Goal: Task Accomplishment & Management: Use online tool/utility

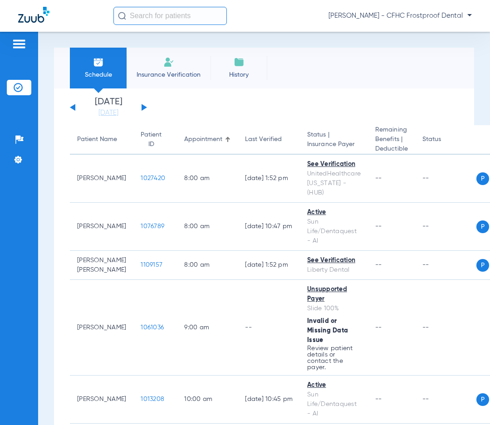
click at [141, 106] on button at bounding box center [143, 107] width 5 height 7
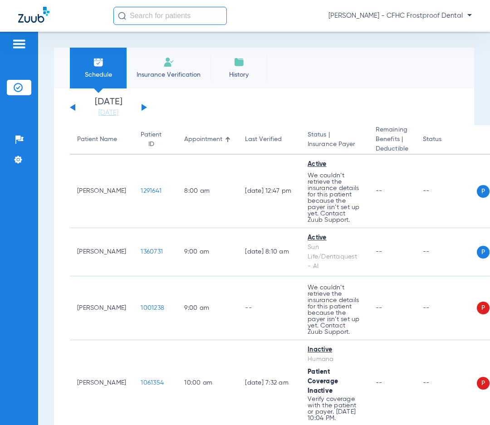
click at [142, 108] on button at bounding box center [143, 107] width 5 height 7
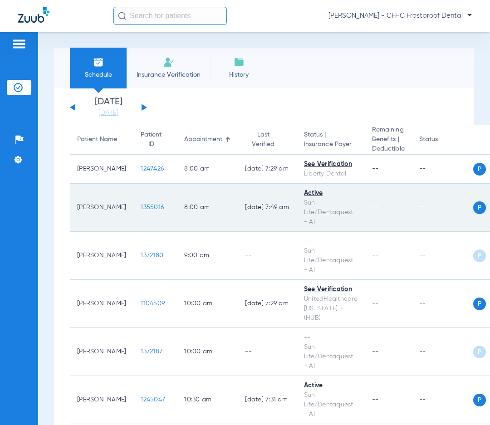
click at [138, 211] on td "1355016" at bounding box center [155, 208] width 44 height 48
click at [141, 208] on span "1355016" at bounding box center [152, 207] width 23 height 6
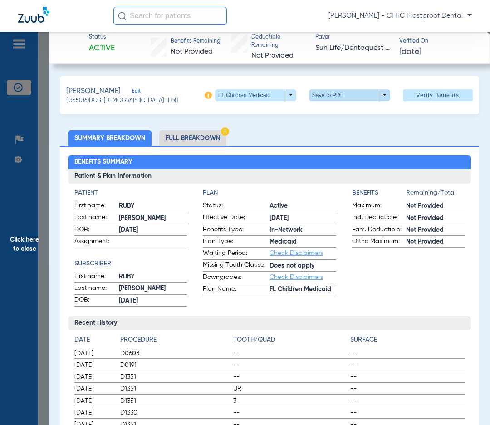
click at [380, 96] on span at bounding box center [349, 95] width 81 height 12
click at [351, 112] on span "Save to PDF" at bounding box center [346, 113] width 36 height 6
click at [30, 243] on span "Click here to close" at bounding box center [24, 244] width 49 height 425
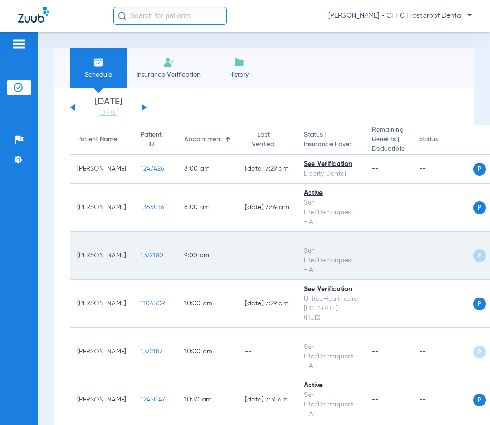
click at [141, 254] on span "1372180" at bounding box center [152, 255] width 23 height 6
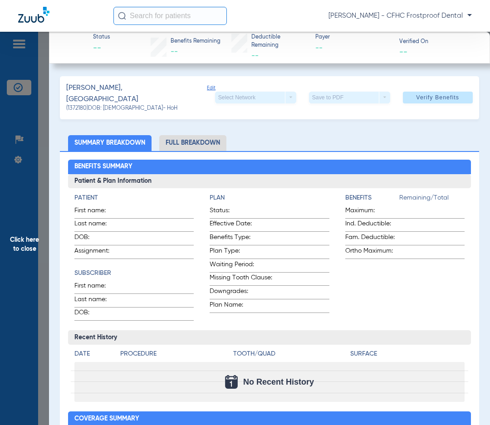
click at [207, 92] on span "Edit" at bounding box center [211, 95] width 8 height 20
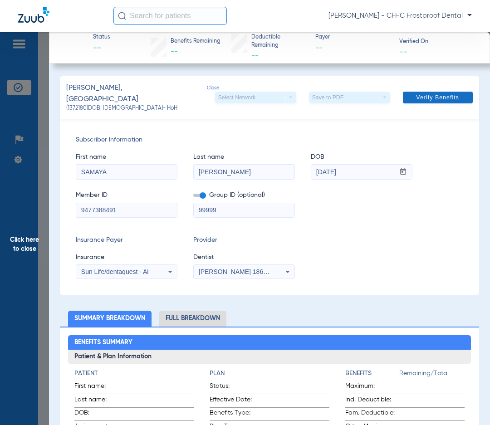
click at [419, 99] on span "Verify Benefits" at bounding box center [437, 97] width 43 height 7
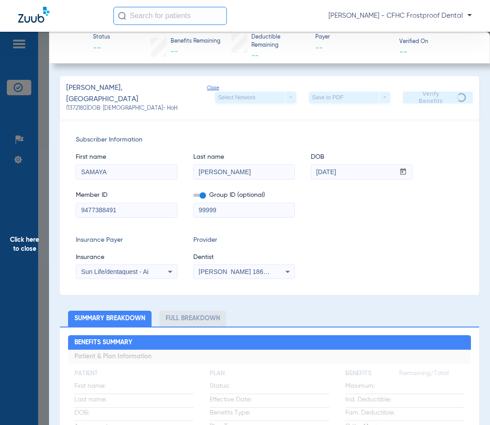
drag, startPoint x: 116, startPoint y: 205, endPoint x: 77, endPoint y: 208, distance: 39.5
click at [77, 208] on input "9477388491" at bounding box center [126, 210] width 101 height 15
click at [25, 242] on span "Click here to close" at bounding box center [24, 244] width 49 height 425
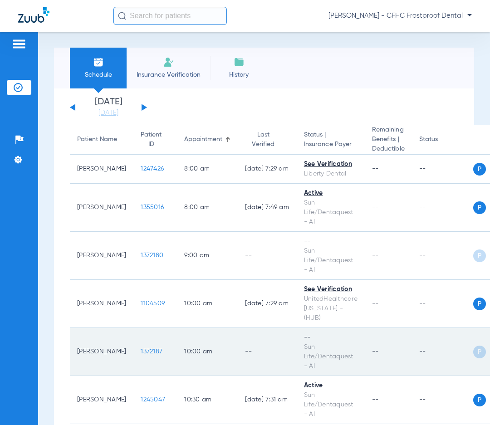
click at [141, 348] on span "1372187" at bounding box center [152, 351] width 22 height 6
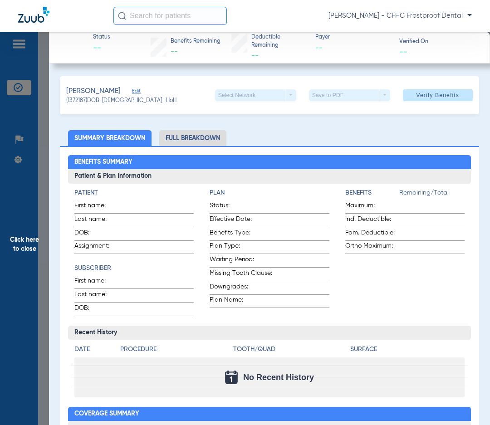
click at [134, 90] on span "Edit" at bounding box center [136, 92] width 8 height 9
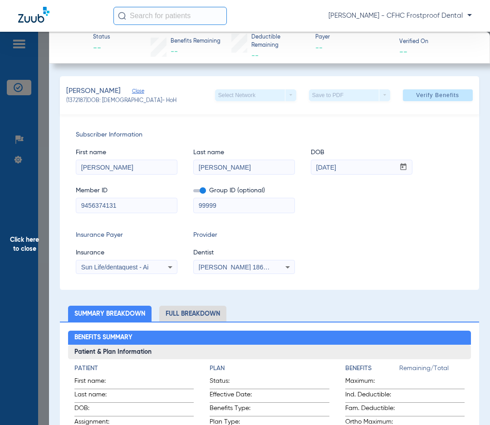
click at [432, 96] on span "Verify Benefits" at bounding box center [437, 95] width 43 height 7
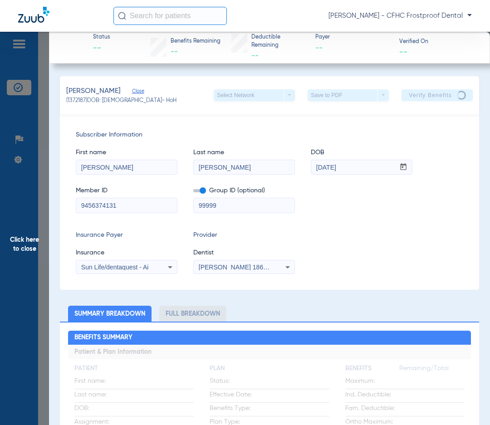
click at [291, 138] on span "Subscriber Information" at bounding box center [269, 135] width 387 height 10
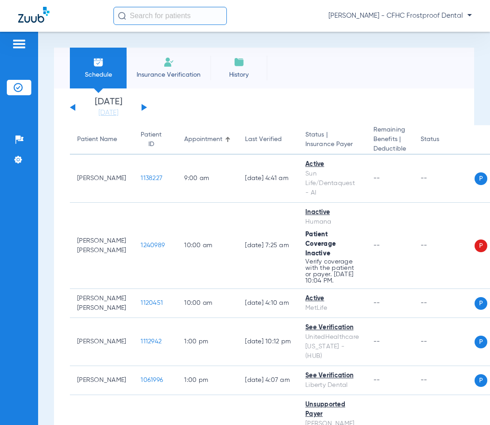
click at [146, 105] on div "Saturday 06-14-2025 Sunday 06-15-2025 Monday 06-16-2025 Tuesday 06-17-2025 Wedn…" at bounding box center [108, 107] width 77 height 20
click at [143, 105] on div "Saturday 06-14-2025 Sunday 06-15-2025 Monday 06-16-2025 Tuesday 06-17-2025 Wedn…" at bounding box center [108, 107] width 77 height 20
click at [143, 106] on button at bounding box center [143, 107] width 5 height 7
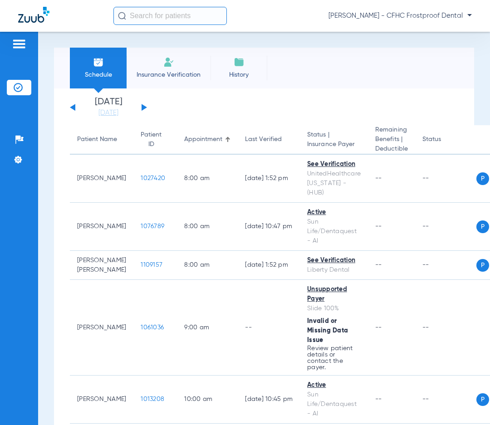
click at [143, 106] on button at bounding box center [143, 107] width 5 height 7
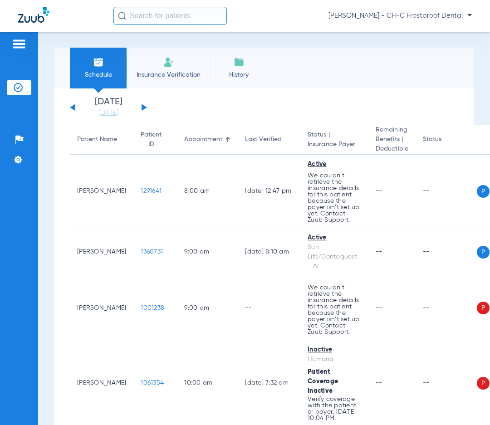
click at [143, 106] on button at bounding box center [143, 107] width 5 height 7
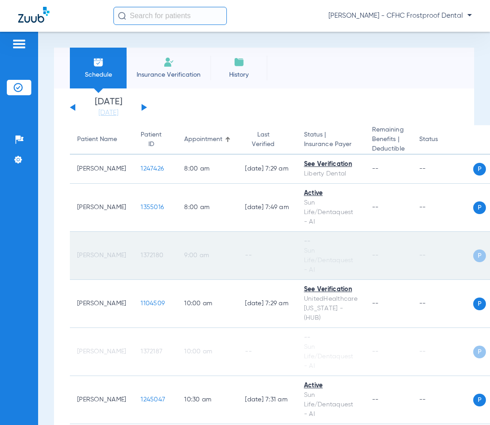
click at [133, 249] on td "1372180" at bounding box center [155, 256] width 44 height 48
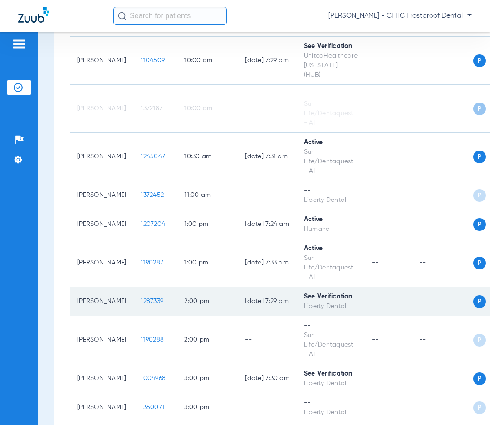
scroll to position [227, 0]
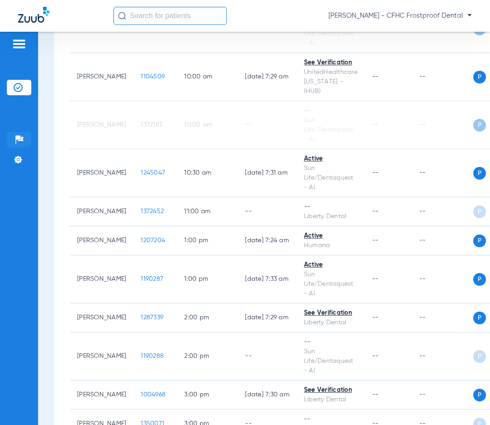
click at [23, 139] on img at bounding box center [19, 139] width 9 height 9
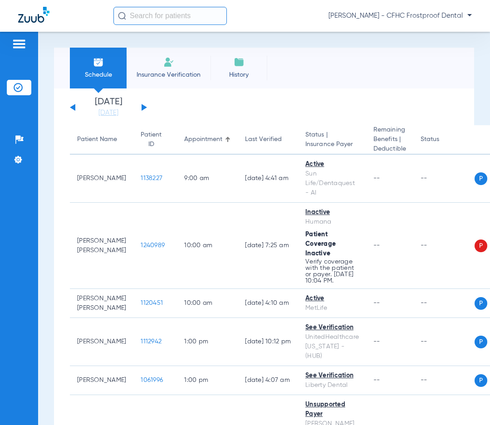
click at [320, 100] on app-single-date-navigator "Saturday 06-14-2025 Sunday 06-15-2025 Monday 06-16-2025 Tuesday 06-17-2025 Wedn…" at bounding box center [264, 107] width 388 height 20
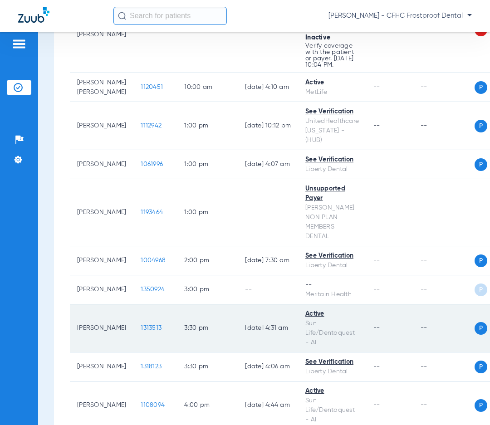
scroll to position [266, 0]
